Goal: Information Seeking & Learning: Learn about a topic

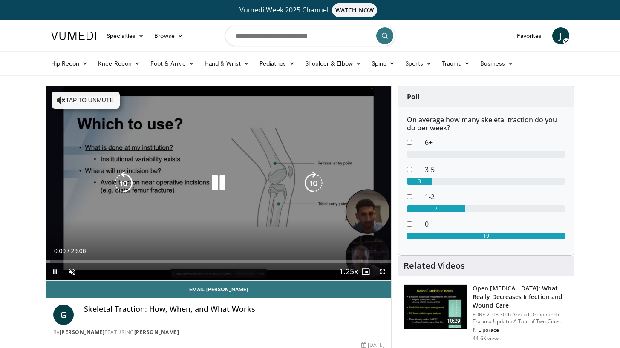
click at [81, 103] on button "Tap to unmute" at bounding box center [86, 100] width 68 height 17
click at [229, 188] on icon "Video Player" at bounding box center [219, 183] width 24 height 24
click at [124, 182] on icon "Video Player" at bounding box center [124, 183] width 24 height 24
click at [231, 150] on div "10 seconds Tap to unmute" at bounding box center [218, 184] width 345 height 194
click at [128, 181] on icon "Video Player" at bounding box center [124, 183] width 24 height 24
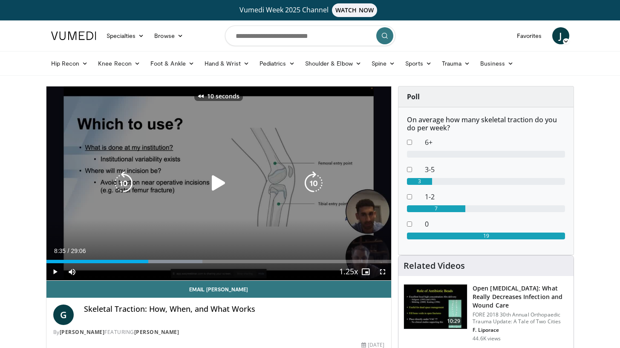
click at [128, 181] on icon "Video Player" at bounding box center [124, 183] width 24 height 24
click at [127, 181] on icon "Video Player" at bounding box center [124, 183] width 24 height 24
click at [127, 182] on icon "Video Player" at bounding box center [124, 183] width 24 height 24
click at [212, 182] on icon "Video Player" at bounding box center [219, 183] width 24 height 24
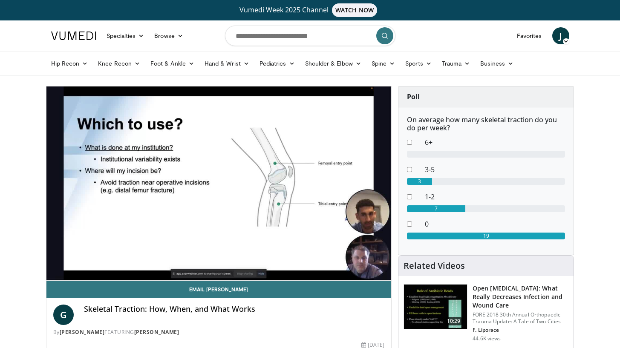
click at [212, 182] on div "50 seconds Tap to unmute" at bounding box center [218, 184] width 345 height 194
click at [206, 261] on div "50 seconds Tap to unmute" at bounding box center [218, 184] width 345 height 194
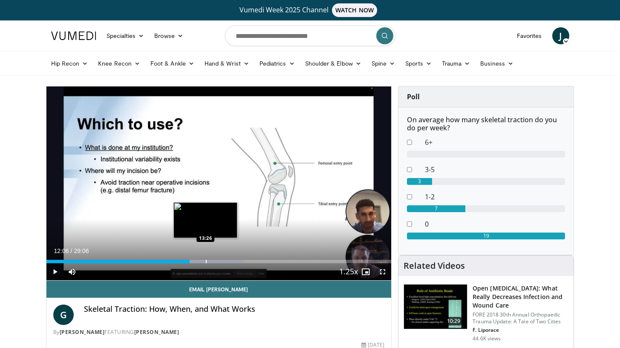
click at [206, 261] on div "Progress Bar" at bounding box center [206, 261] width 1 height 3
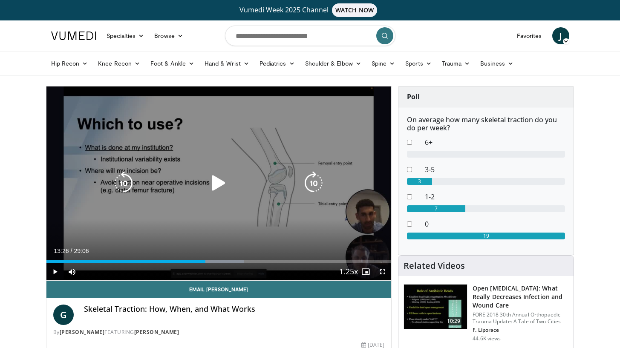
click at [213, 185] on icon "Video Player" at bounding box center [219, 183] width 24 height 24
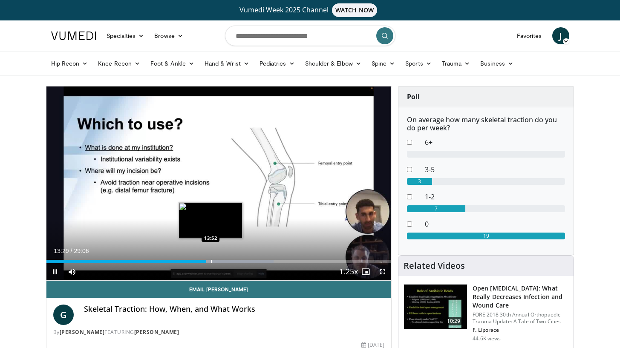
click at [211, 262] on div "Progress Bar" at bounding box center [211, 261] width 1 height 3
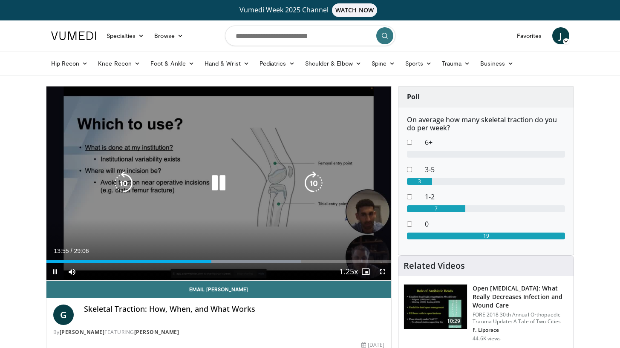
click at [113, 183] on icon "Video Player" at bounding box center [124, 183] width 24 height 24
click at [213, 181] on icon "Video Player" at bounding box center [219, 183] width 24 height 24
click at [223, 188] on icon "Video Player" at bounding box center [219, 183] width 24 height 24
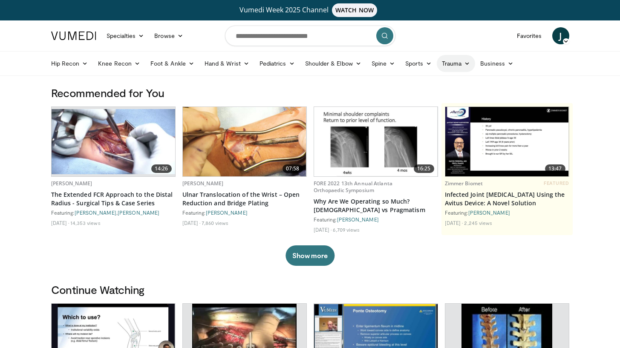
click at [448, 63] on link "Trauma" at bounding box center [456, 63] width 39 height 17
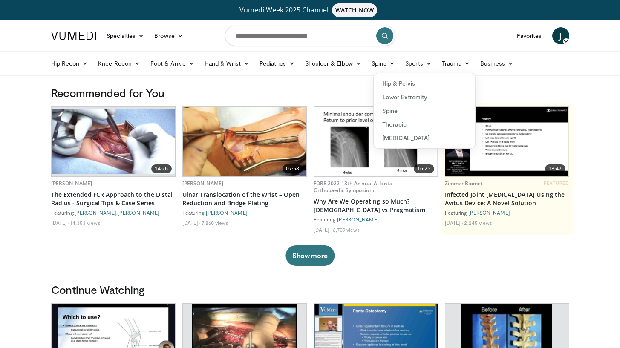
click at [425, 95] on link "Lower Extremity" at bounding box center [424, 97] width 101 height 14
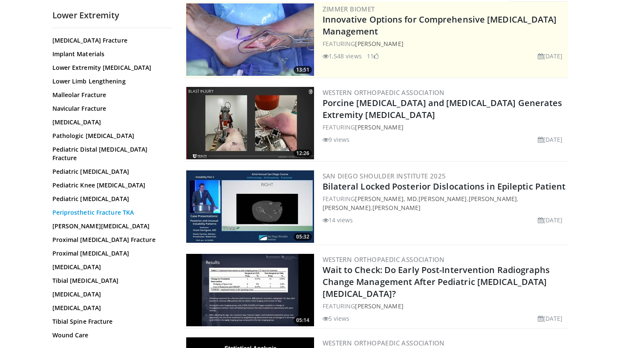
scroll to position [185, 0]
click at [75, 266] on link "Talus Fracture" at bounding box center [109, 267] width 115 height 9
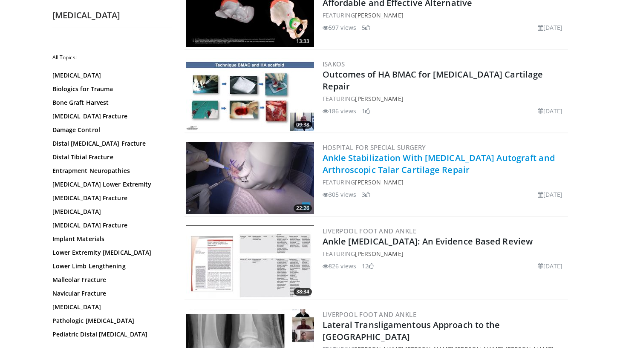
scroll to position [24, 0]
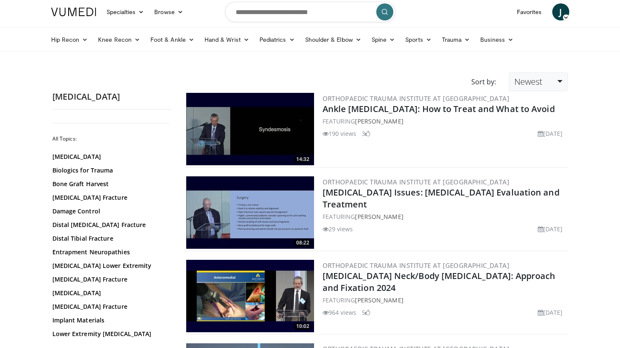
click at [538, 83] on span "Newest" at bounding box center [529, 82] width 28 height 12
click at [531, 133] on link "Comments" at bounding box center [542, 130] width 67 height 14
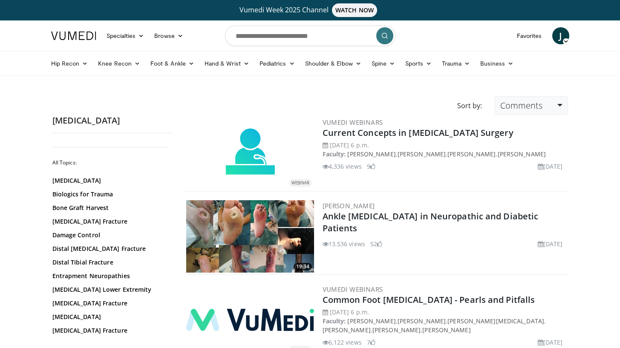
click at [530, 102] on span "Comments" at bounding box center [522, 106] width 42 height 12
click at [514, 164] on link "Views" at bounding box center [528, 168] width 67 height 14
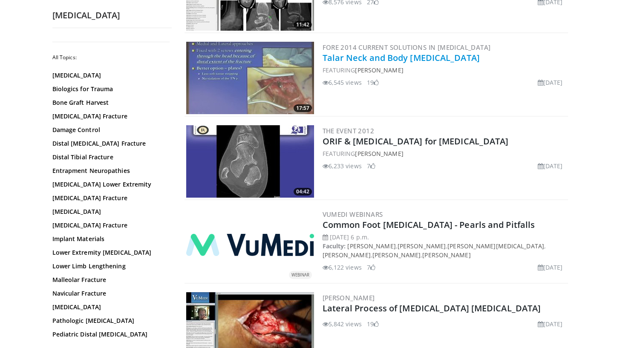
scroll to position [640, 0]
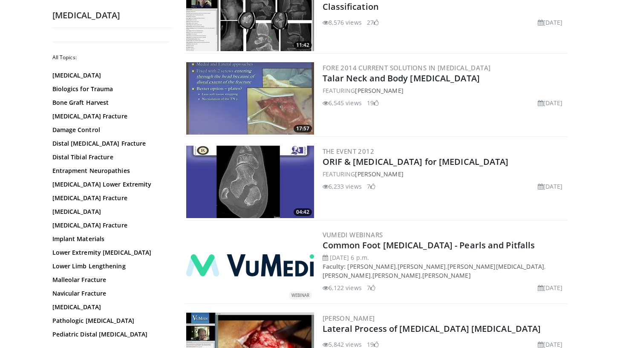
click at [254, 111] on img at bounding box center [250, 98] width 128 height 72
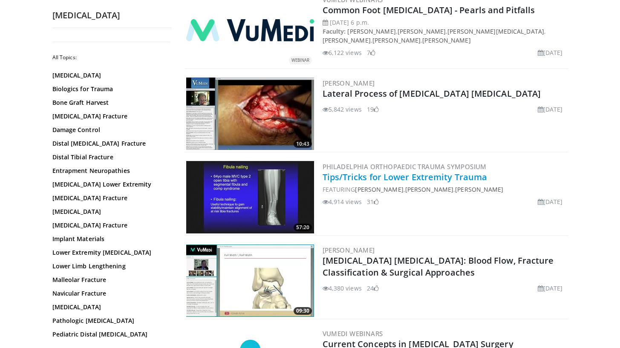
scroll to position [891, 0]
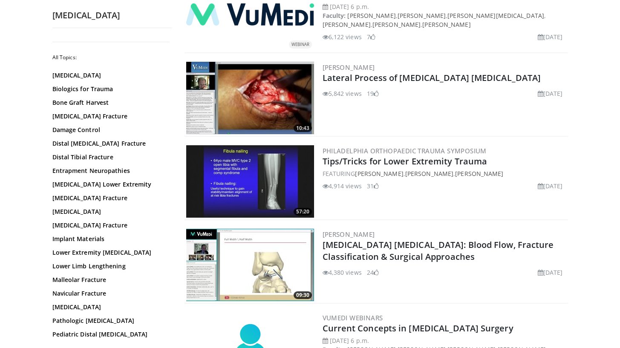
click at [271, 278] on img at bounding box center [250, 265] width 128 height 72
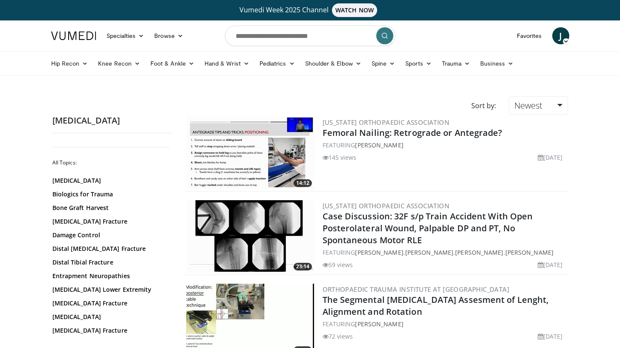
click at [300, 25] on form at bounding box center [310, 35] width 171 height 31
click at [297, 30] on input "Search topics, interventions" at bounding box center [310, 36] width 171 height 20
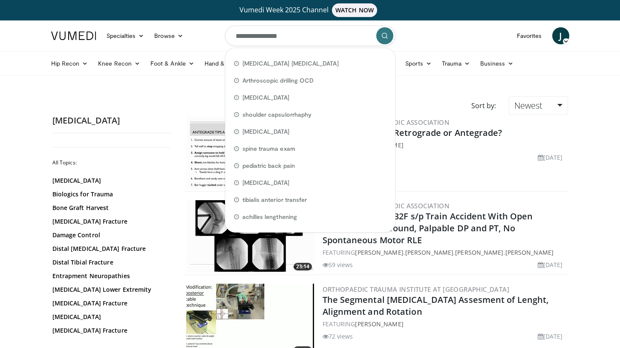
type input "**********"
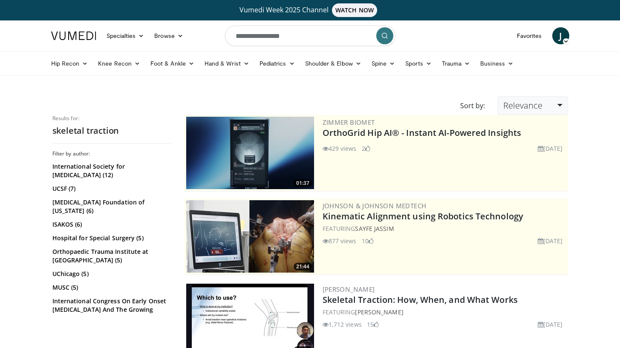
click at [528, 107] on span "Relevance" at bounding box center [523, 106] width 39 height 12
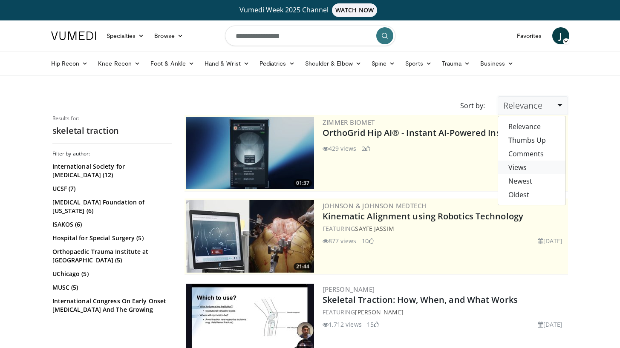
click at [518, 164] on link "Views" at bounding box center [531, 168] width 67 height 14
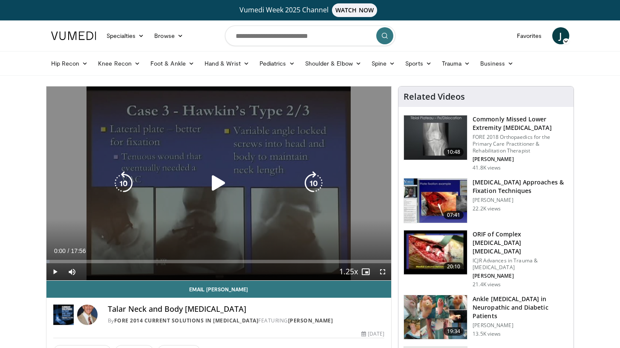
click at [229, 173] on icon "Video Player" at bounding box center [219, 183] width 24 height 24
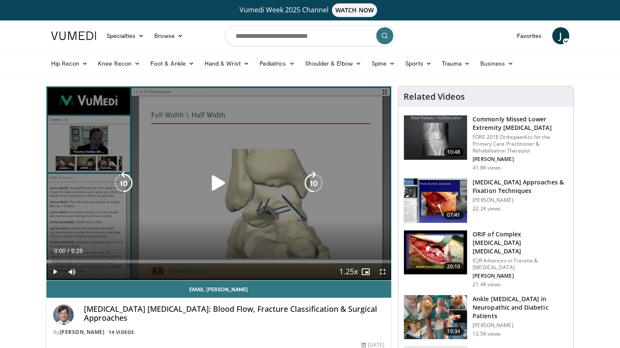
click at [214, 172] on icon "Video Player" at bounding box center [219, 183] width 24 height 24
click at [126, 182] on icon "Video Player" at bounding box center [124, 183] width 24 height 24
click at [233, 191] on div "Video Player" at bounding box center [218, 183] width 207 height 17
click at [214, 184] on icon "Video Player" at bounding box center [219, 183] width 24 height 24
click at [127, 185] on icon "Video Player" at bounding box center [124, 183] width 24 height 24
